Goal: Transaction & Acquisition: Download file/media

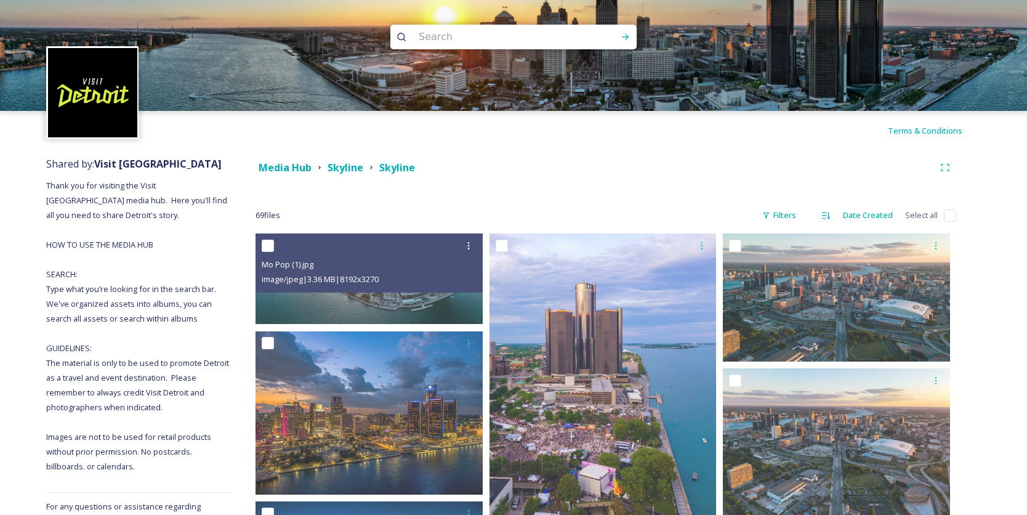
scroll to position [4557, 0]
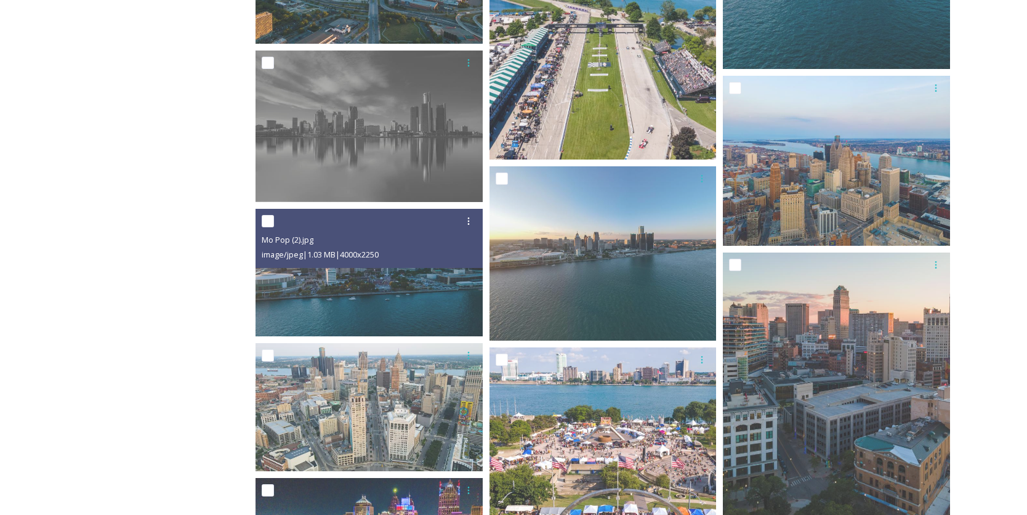
scroll to position [1909, 0]
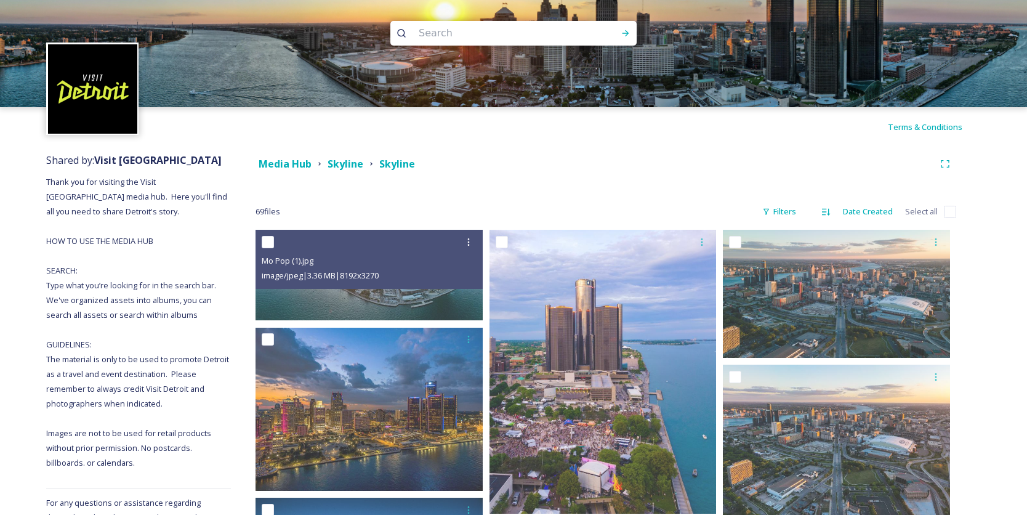
scroll to position [0, 0]
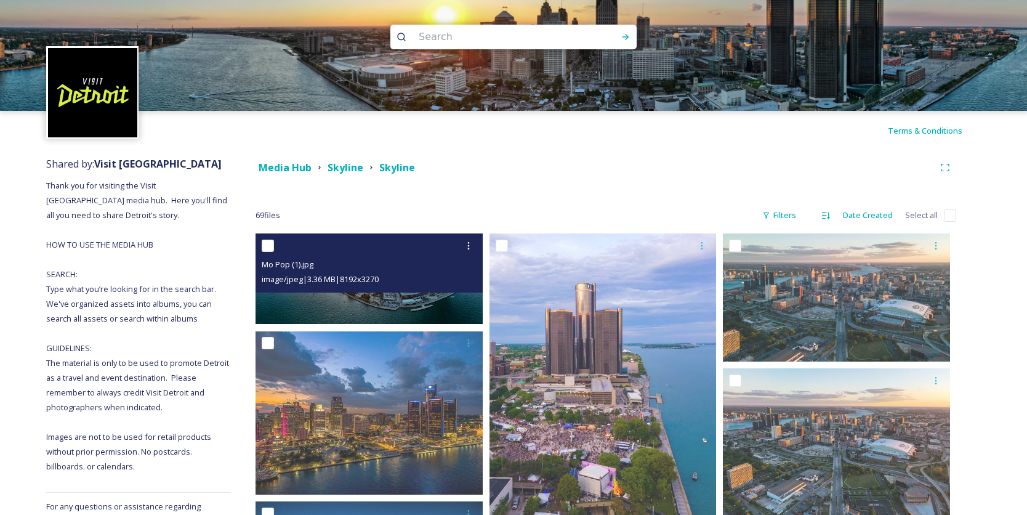
click at [416, 302] on img at bounding box center [369, 278] width 227 height 91
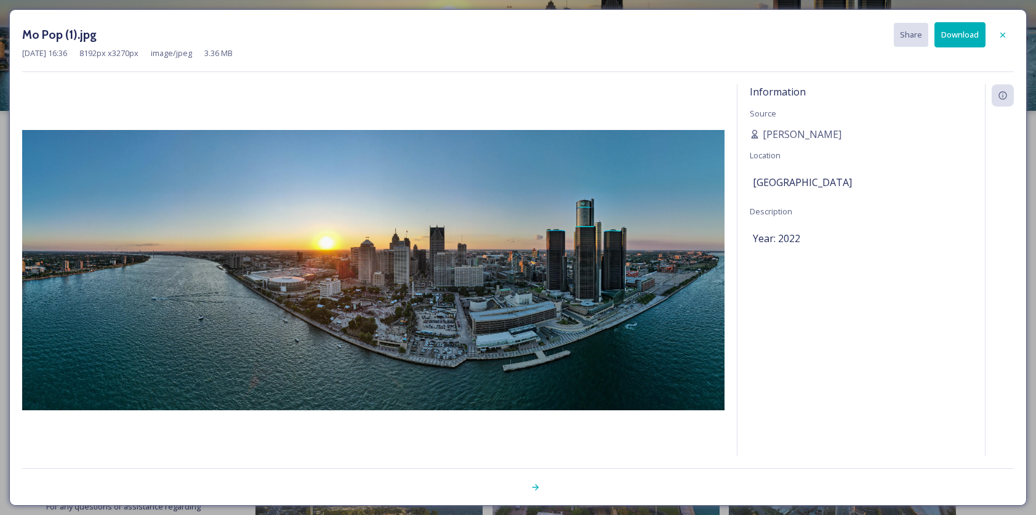
click at [416, 302] on img at bounding box center [373, 270] width 703 height 280
click at [1001, 28] on div at bounding box center [1003, 35] width 22 height 22
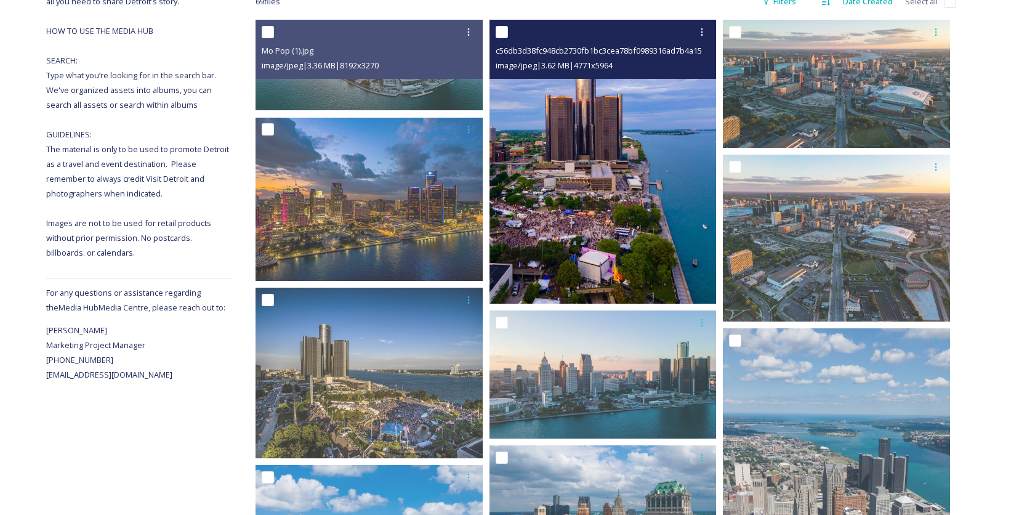
scroll to position [246, 0]
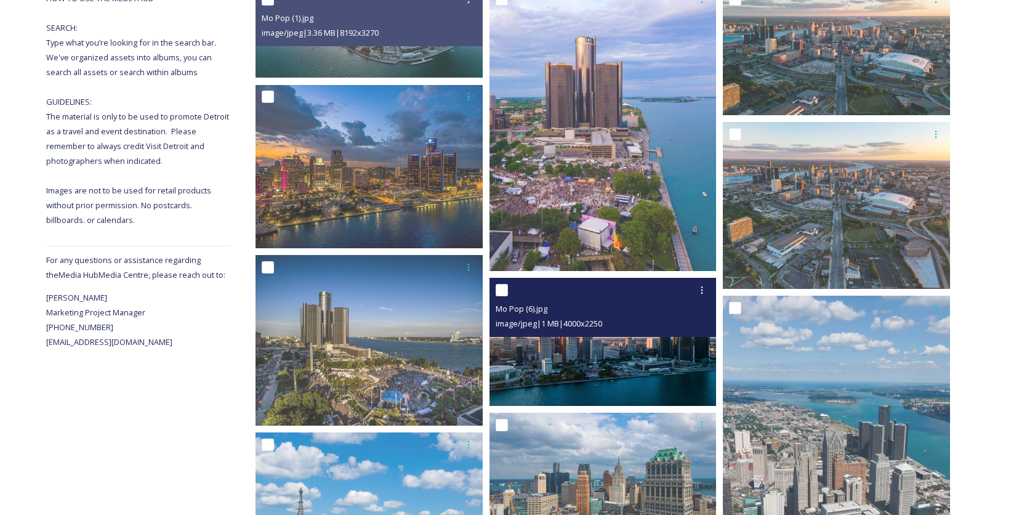
click at [573, 364] on img at bounding box center [603, 342] width 227 height 128
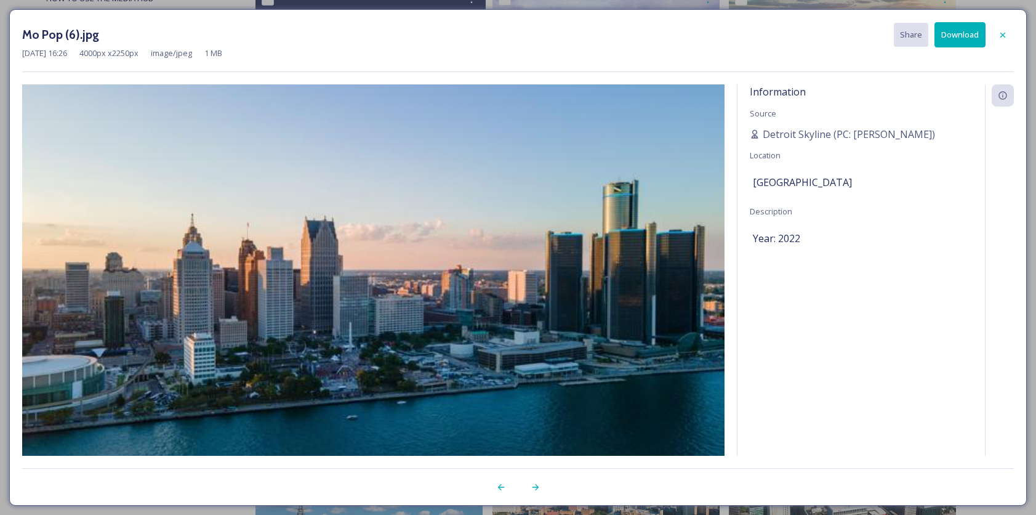
click at [573, 364] on img at bounding box center [373, 281] width 703 height 395
click at [1005, 35] on icon at bounding box center [1003, 35] width 10 height 10
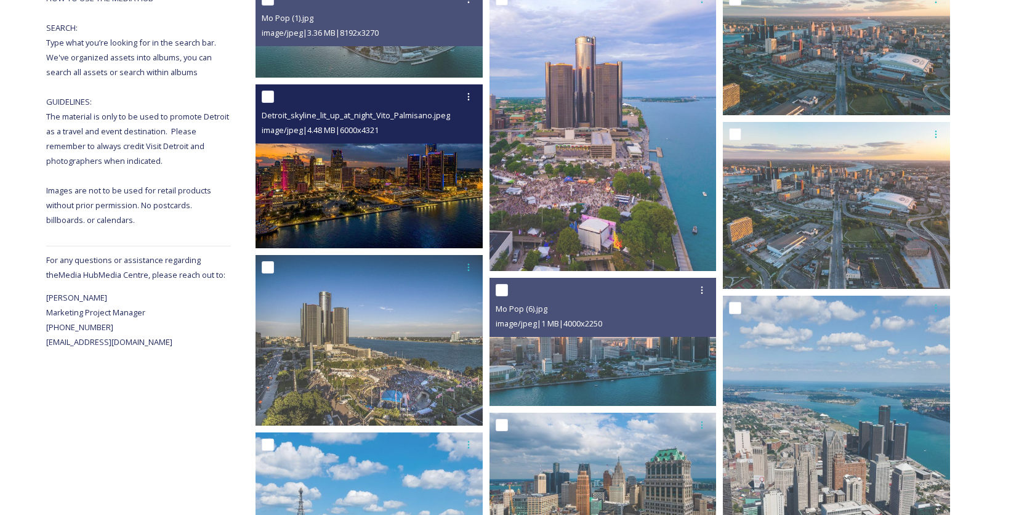
click at [390, 202] on img at bounding box center [369, 167] width 227 height 164
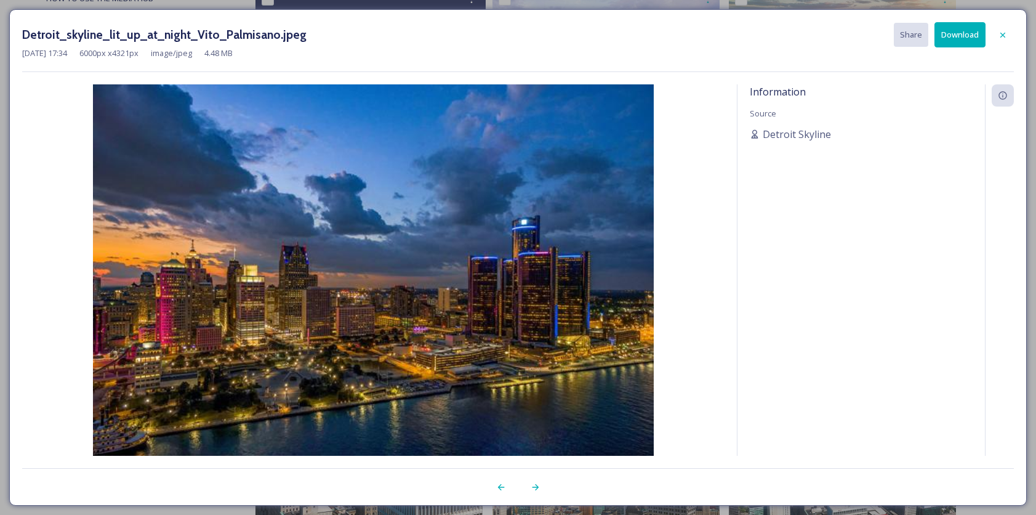
click at [390, 202] on img at bounding box center [373, 286] width 703 height 404
click at [1005, 31] on icon at bounding box center [1003, 35] width 10 height 10
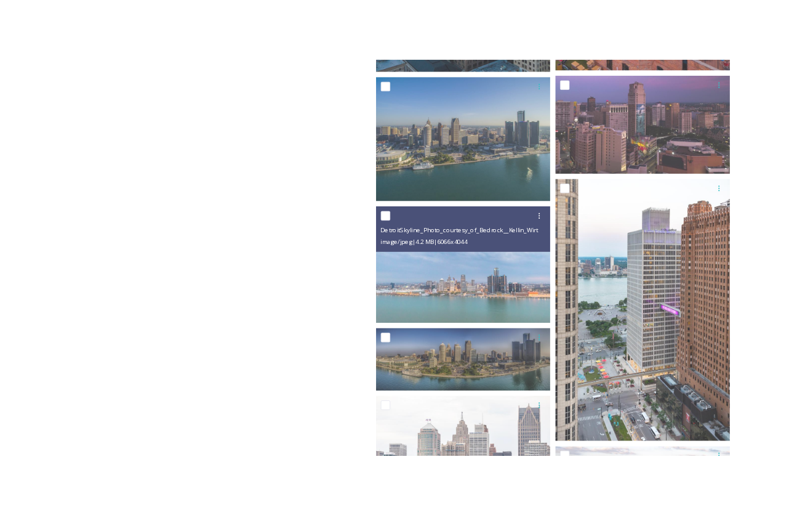
scroll to position [4434, 0]
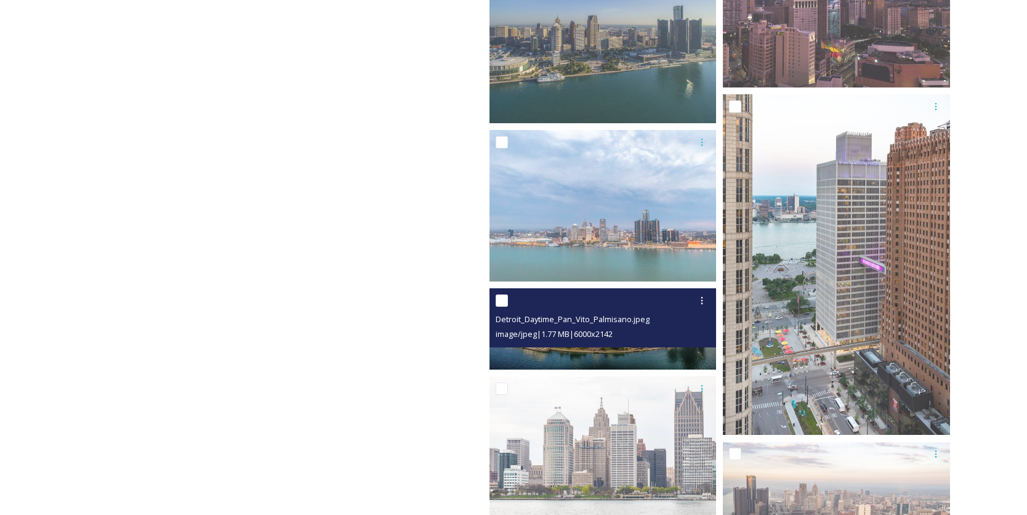
click at [628, 350] on img at bounding box center [603, 328] width 227 height 81
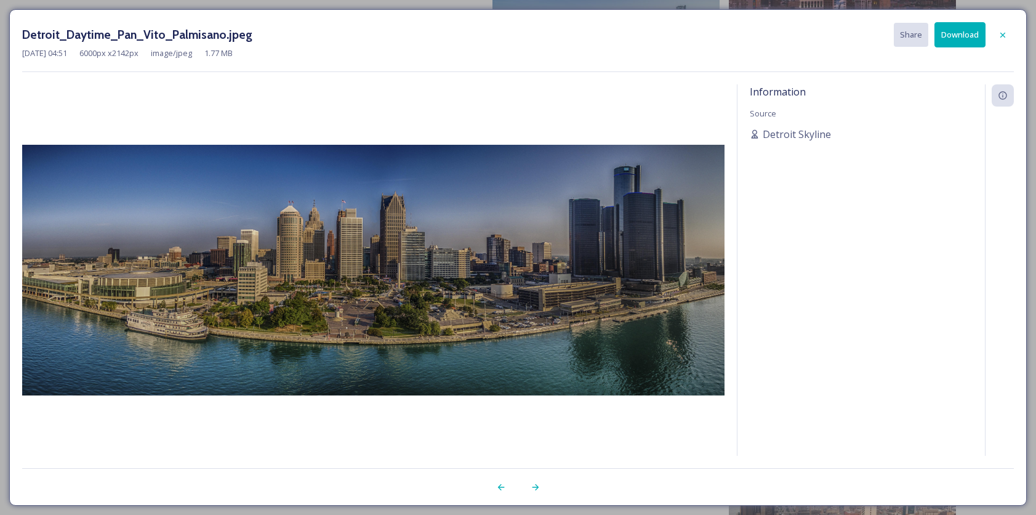
click at [959, 33] on button "Download" at bounding box center [960, 34] width 51 height 25
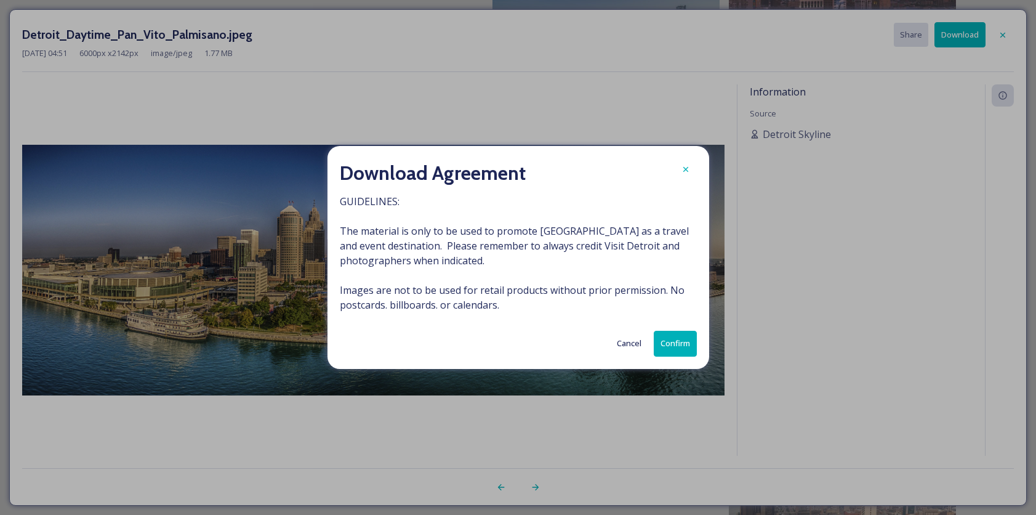
click at [669, 334] on button "Confirm" at bounding box center [675, 343] width 43 height 25
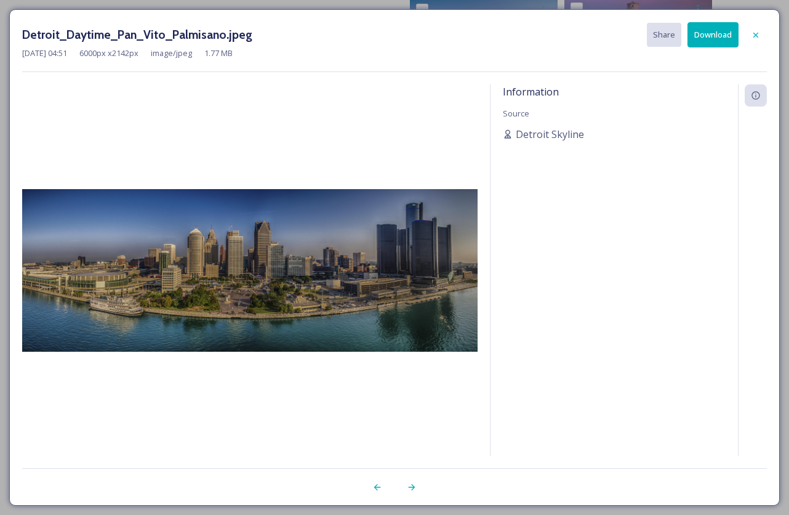
scroll to position [2988, 0]
click at [758, 33] on icon at bounding box center [756, 34] width 5 height 5
